Goal: Task Accomplishment & Management: Use online tool/utility

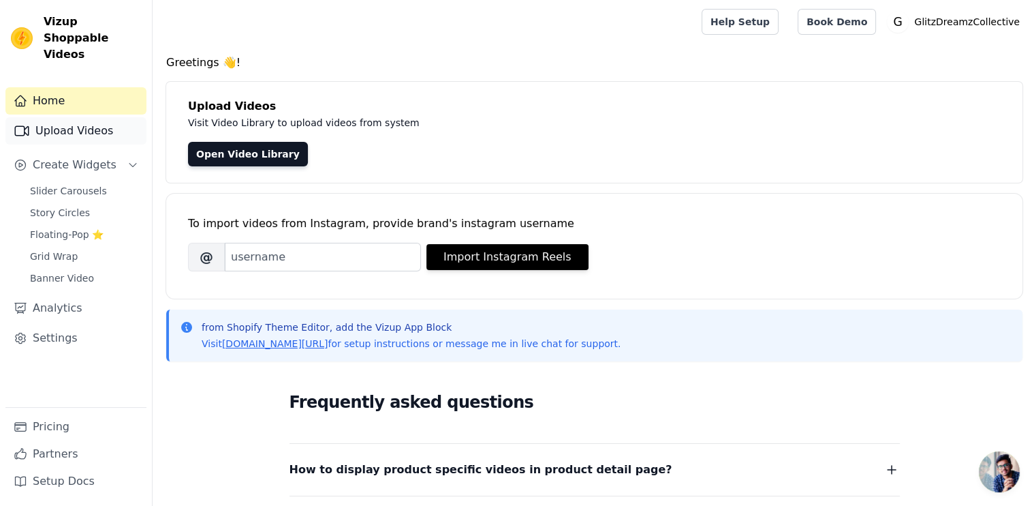
click at [61, 117] on link "Upload Videos" at bounding box center [75, 130] width 141 height 27
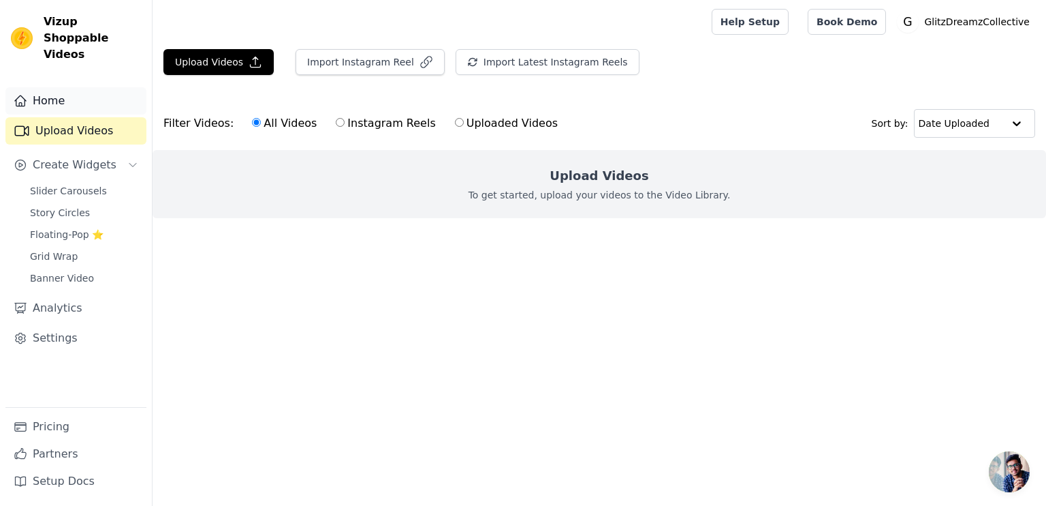
click at [104, 87] on link "Home" at bounding box center [75, 100] width 141 height 27
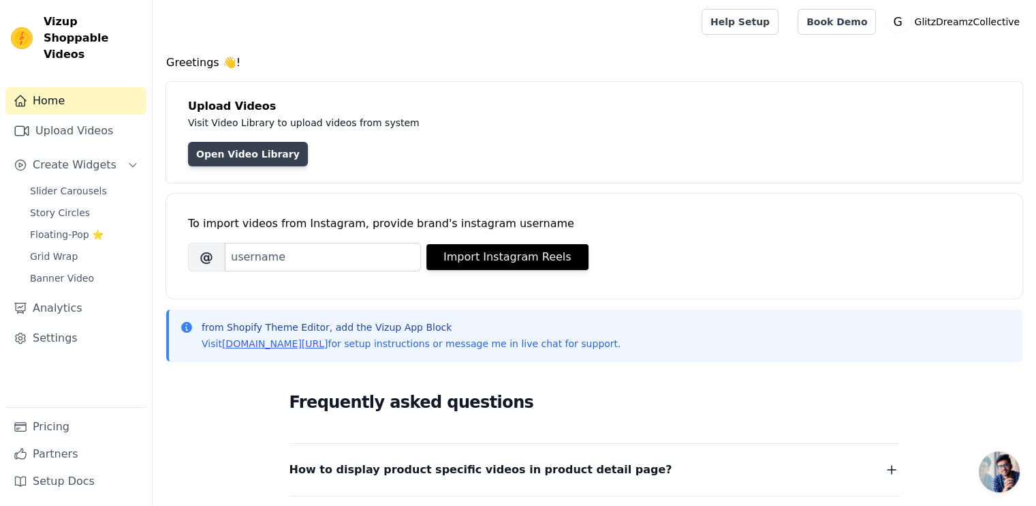
click at [226, 155] on link "Open Video Library" at bounding box center [248, 154] width 120 height 25
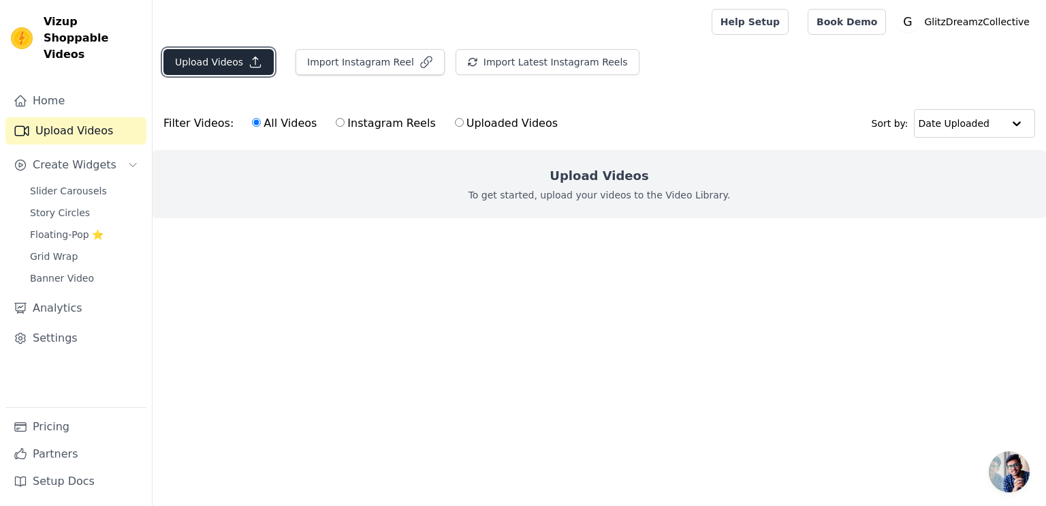
click at [251, 62] on icon "button" at bounding box center [256, 62] width 14 height 14
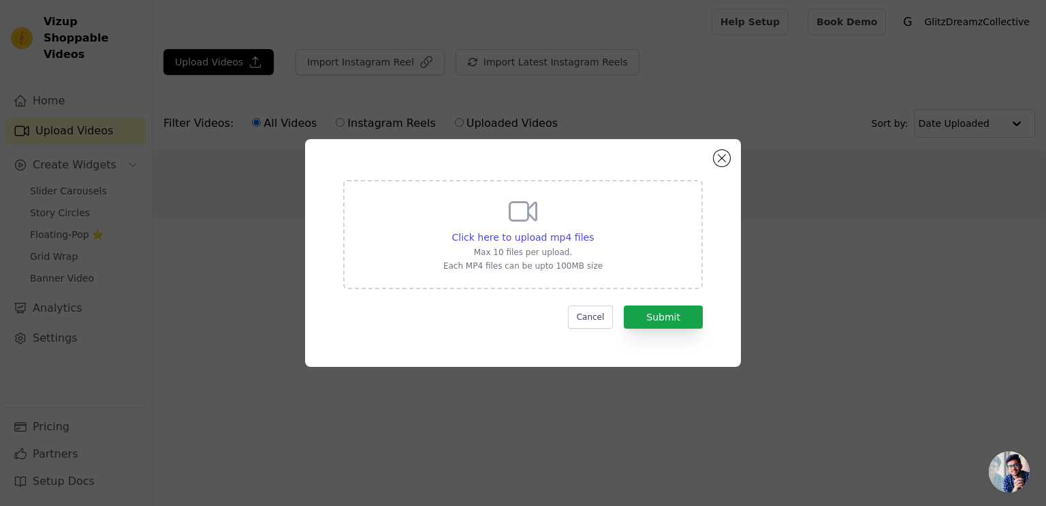
click at [518, 222] on icon at bounding box center [523, 211] width 33 height 33
click at [593, 230] on input "Click here to upload mp4 files Max 10 files per upload. Each MP4 files can be u…" at bounding box center [593, 230] width 1 height 1
click at [848, 203] on div "Click here to upload mp4 files Max 10 files per upload. Each MP4 files can be u…" at bounding box center [523, 252] width 1003 height 271
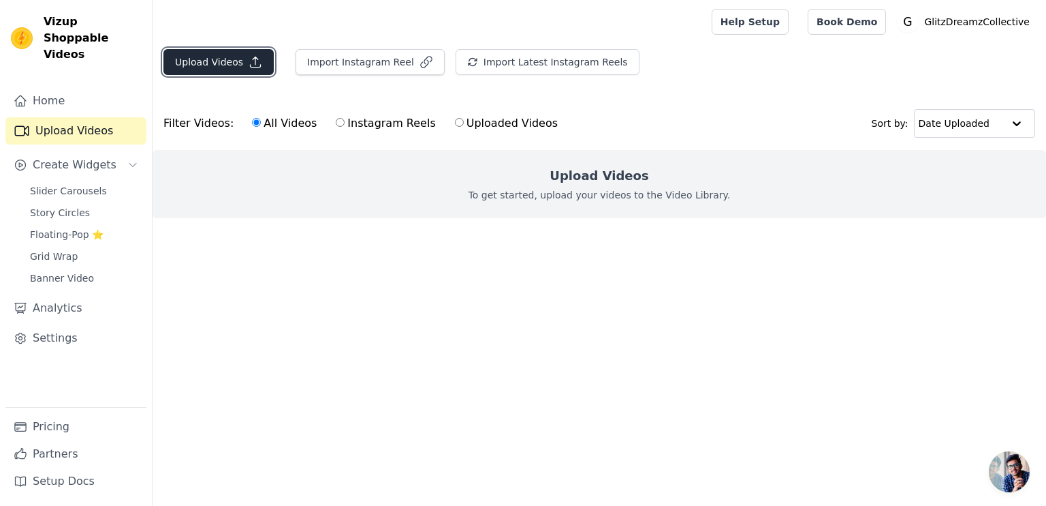
click at [251, 66] on icon "button" at bounding box center [256, 62] width 10 height 10
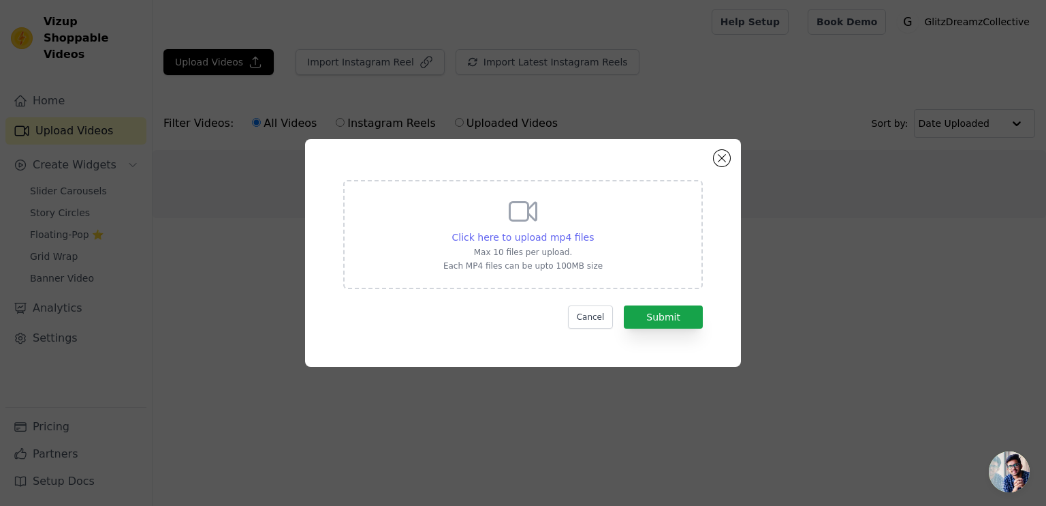
click at [503, 243] on span "Click here to upload mp4 files" at bounding box center [523, 237] width 142 height 11
click at [593, 230] on input "Click here to upload mp4 files Max 10 files per upload. Each MP4 files can be u…" at bounding box center [593, 230] width 1 height 1
type input "C:\fakepath\ITEM.mp4"
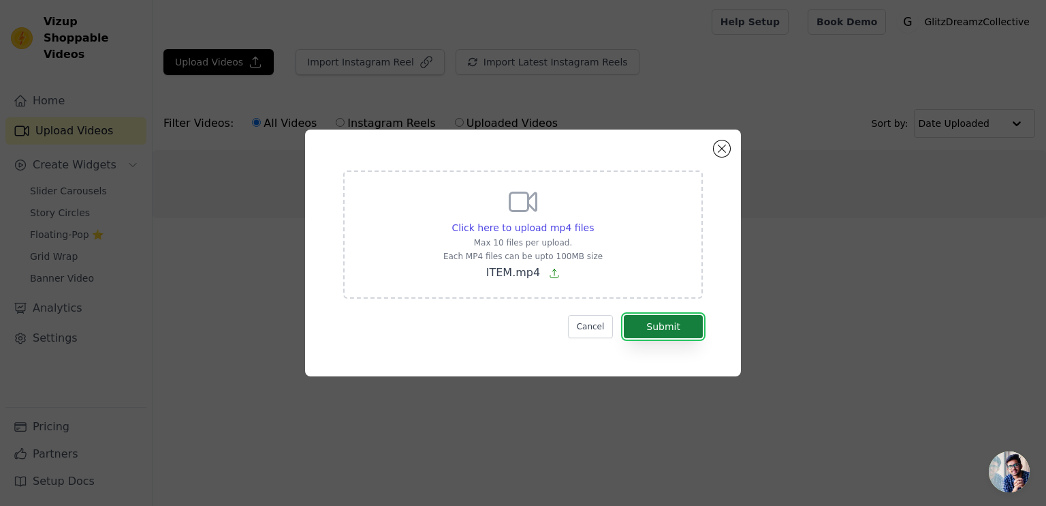
click at [659, 329] on button "Submit" at bounding box center [663, 326] width 79 height 23
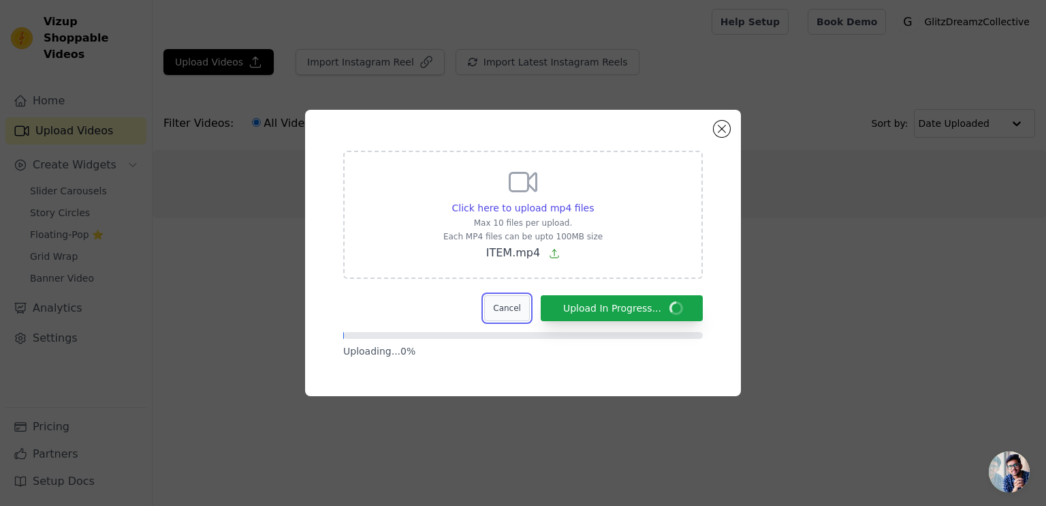
click at [518, 304] on button "Cancel" at bounding box center [507, 308] width 46 height 26
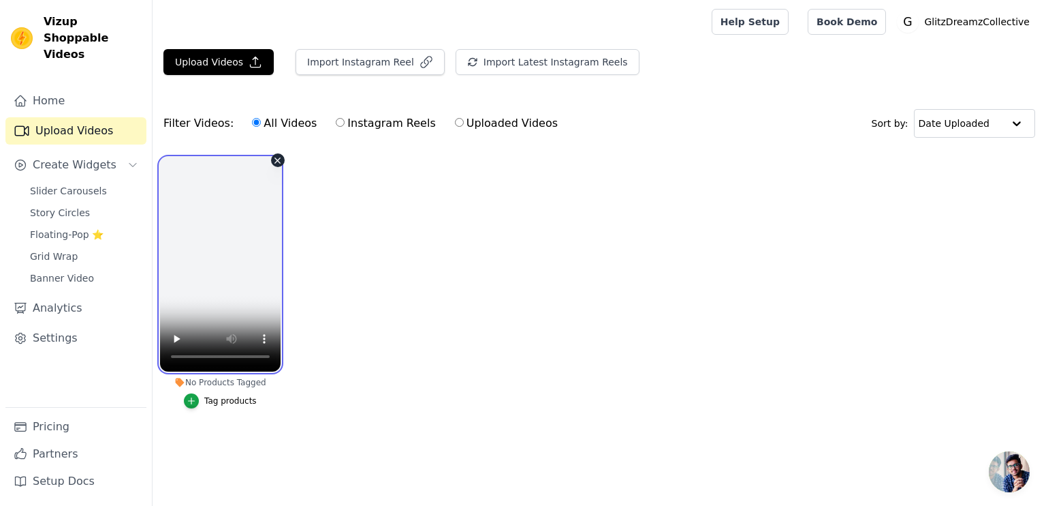
click at [223, 277] on video at bounding box center [220, 264] width 121 height 214
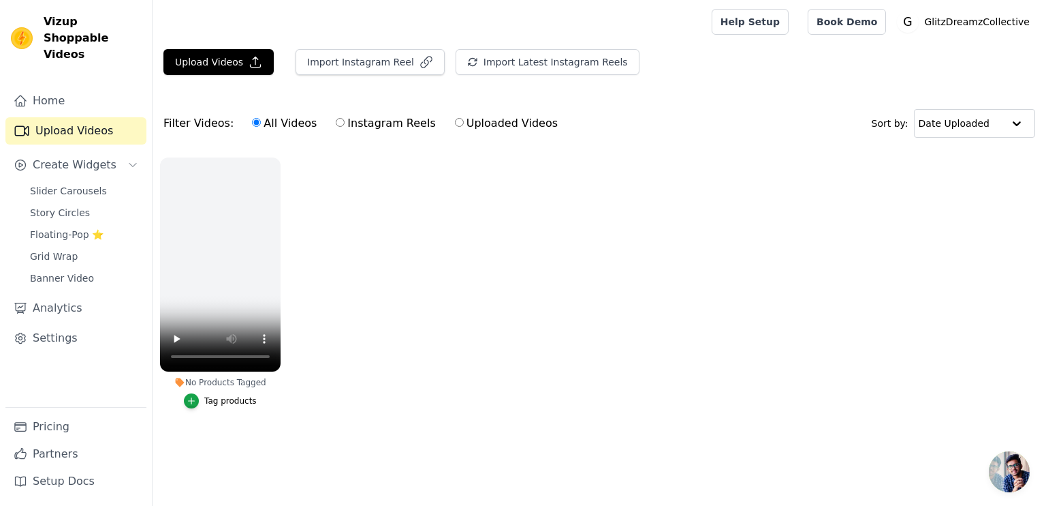
click at [337, 114] on label "Instagram Reels" at bounding box center [385, 123] width 101 height 18
click at [337, 118] on input "Instagram Reels" at bounding box center [340, 122] width 9 height 9
radio input "true"
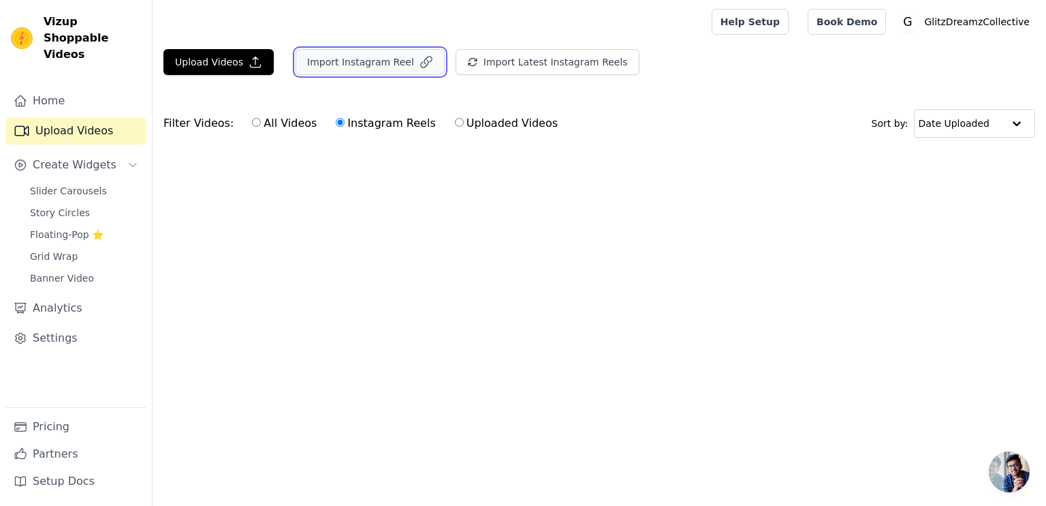
click at [352, 65] on button "Import Instagram Reel" at bounding box center [370, 62] width 149 height 26
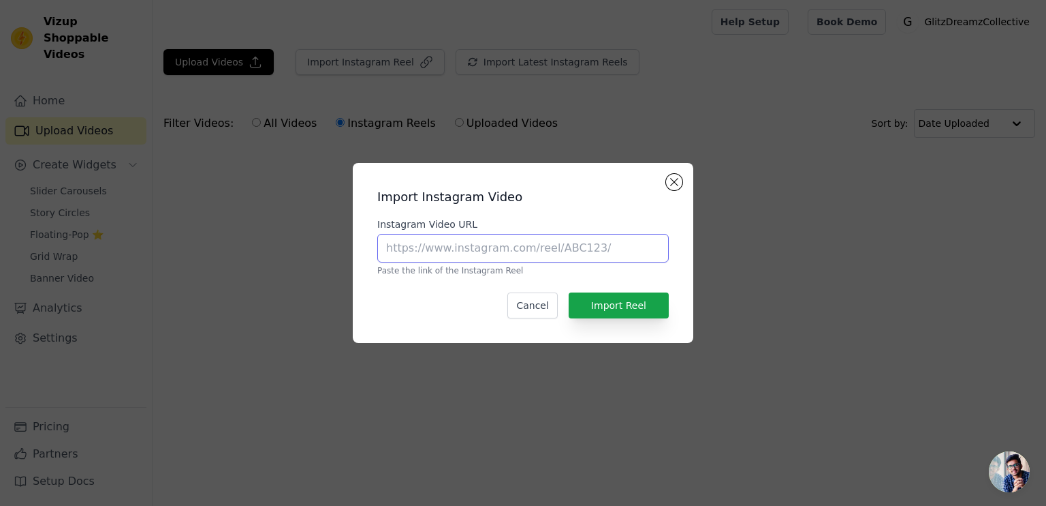
click at [489, 260] on input "Instagram Video URL" at bounding box center [523, 248] width 292 height 29
paste input "https://www.instagram.com/beastmode_glitz/reel/C8i8CDzttUA/"
type input "https://www.instagram.com/beastmode_glitz/reel/C8i8CDzttUA/"
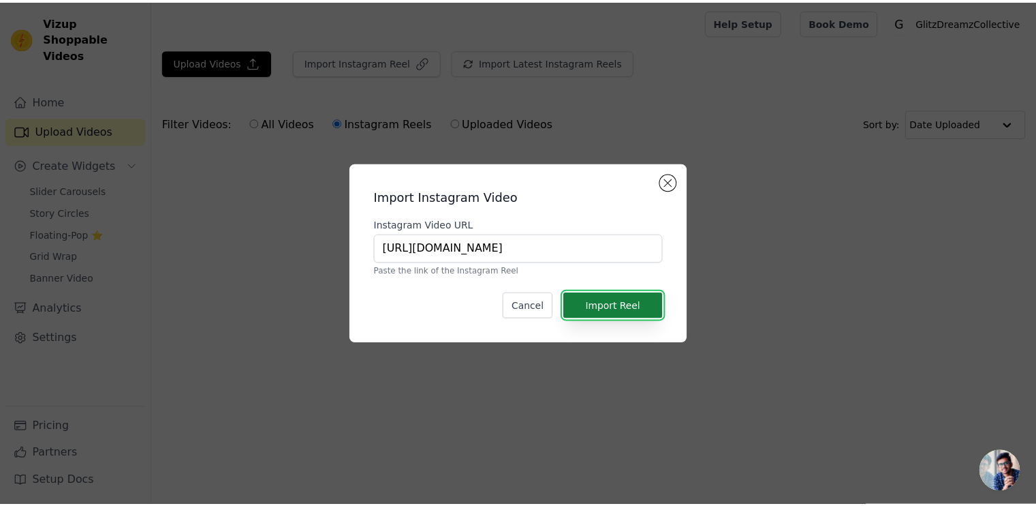
scroll to position [0, 0]
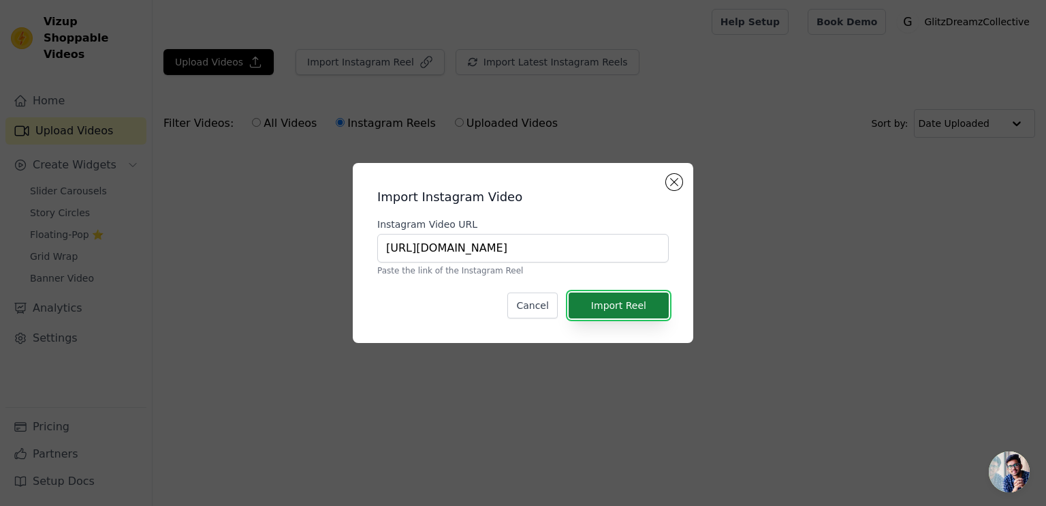
click at [610, 303] on button "Import Reel" at bounding box center [619, 305] width 100 height 26
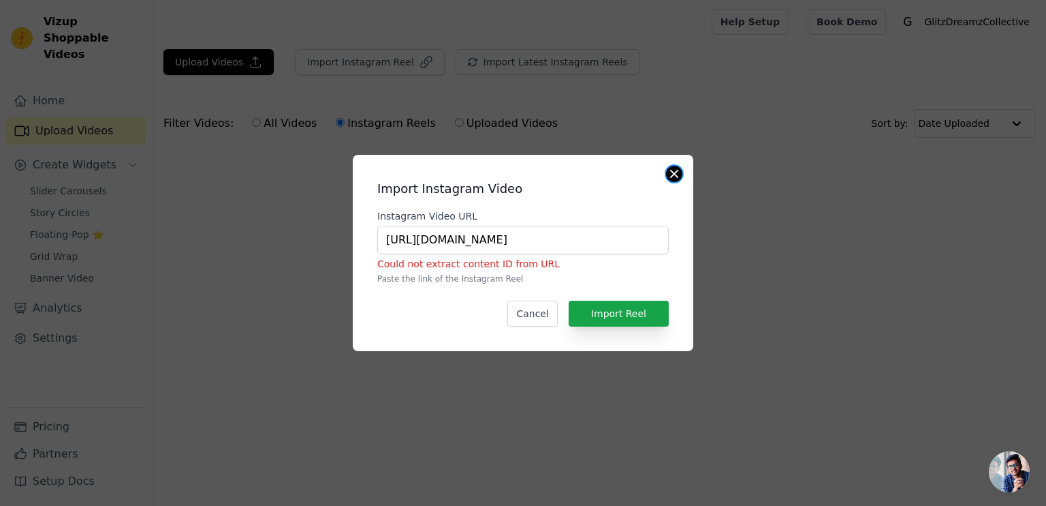
click at [673, 175] on button "Close modal" at bounding box center [674, 174] width 16 height 16
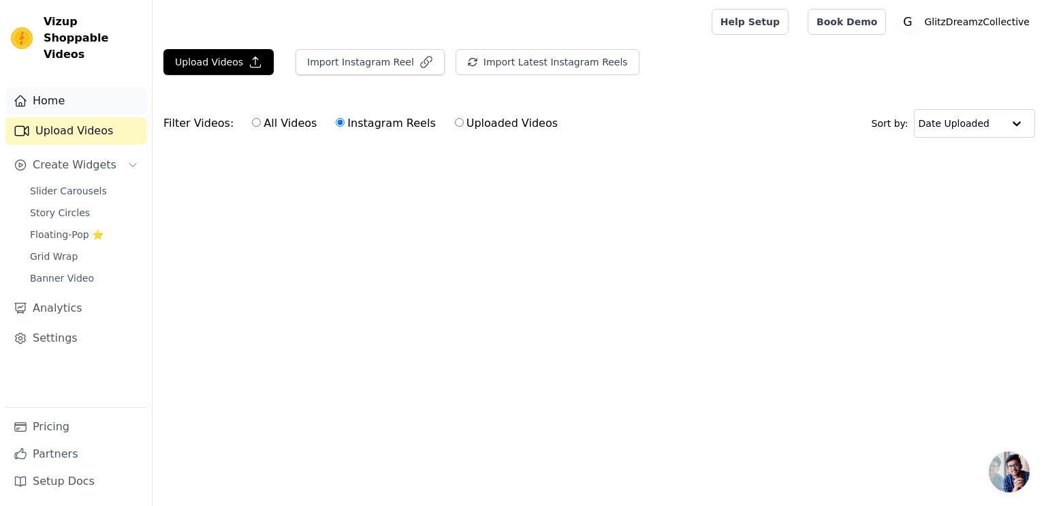
click at [68, 90] on link "Home" at bounding box center [75, 100] width 141 height 27
